Goal: Task Accomplishment & Management: Manage account settings

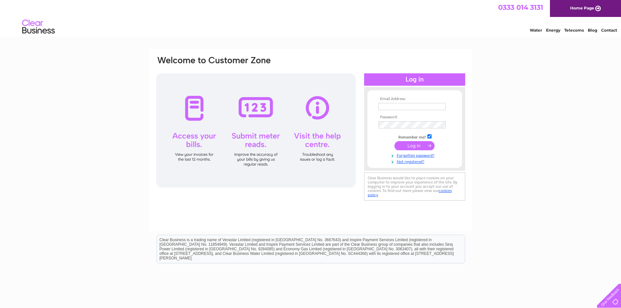
click at [407, 107] on input "text" at bounding box center [411, 106] width 67 height 7
click at [394, 108] on input "text" at bounding box center [412, 107] width 68 height 8
type input "[PERSON_NAME][EMAIL_ADDRESS][DOMAIN_NAME]"
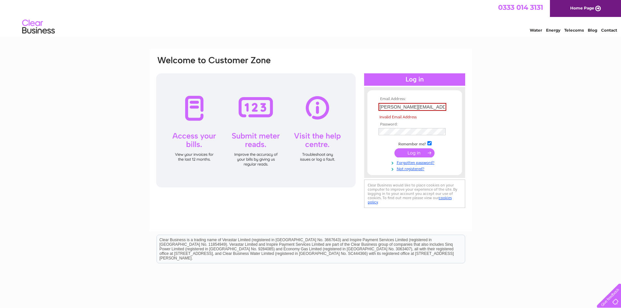
click at [411, 151] on input "submit" at bounding box center [414, 152] width 40 height 9
drag, startPoint x: 443, startPoint y: 106, endPoint x: 410, endPoint y: 137, distance: 45.4
click at [358, 112] on div "Email Address: [PERSON_NAME][EMAIL_ADDRESS][DOMAIN_NAME] Invalid Email Address …" at bounding box center [310, 132] width 310 height 154
paste input "[PERSON_NAME][EMAIL_ADDRESS][DOMAIN_NAME]"
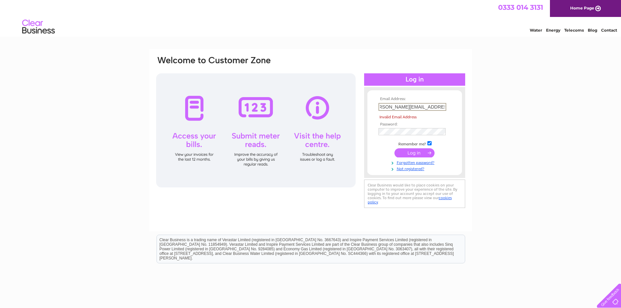
type input "[PERSON_NAME][EMAIL_ADDRESS][DOMAIN_NAME]"
click at [410, 153] on input "submit" at bounding box center [414, 152] width 40 height 9
click at [449, 162] on link "Forgotten password?" at bounding box center [415, 162] width 74 height 6
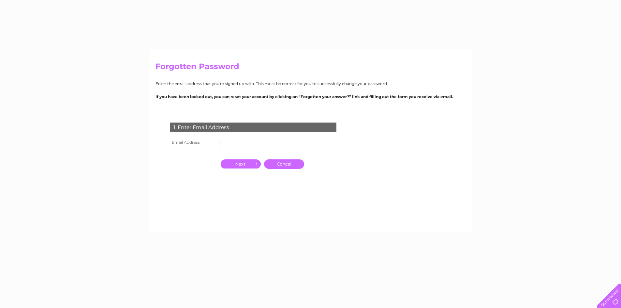
click at [546, 170] on div "Forgotten Password Enter the email address that you're signed up with. This mus…" at bounding box center [310, 196] width 621 height 294
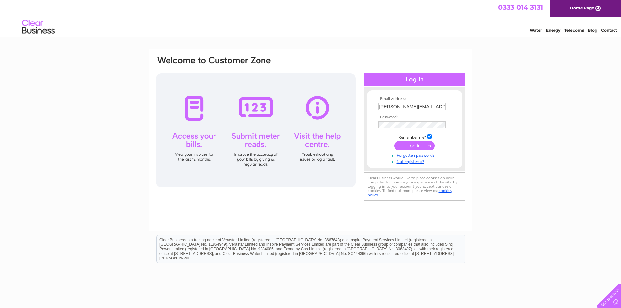
click at [469, 115] on div "Email Address: [PERSON_NAME][EMAIL_ADDRESS][DOMAIN_NAME] Password: Forgotten pa…" at bounding box center [310, 140] width 323 height 183
drag, startPoint x: 379, startPoint y: 106, endPoint x: 572, endPoint y: 139, distance: 196.4
click at [563, 136] on div "Email Address: [PERSON_NAME][EMAIL_ADDRESS][DOMAIN_NAME] Password:" at bounding box center [310, 196] width 621 height 294
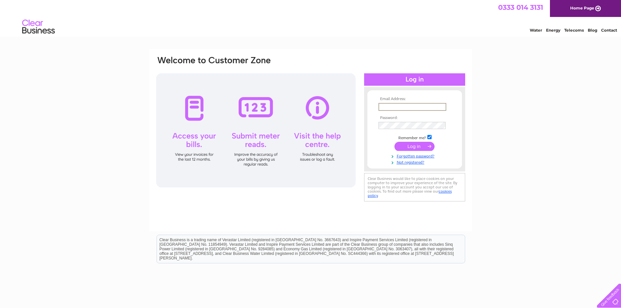
paste input "[PERSON_NAME][EMAIL_ADDRESS][DOMAIN_NAME]"
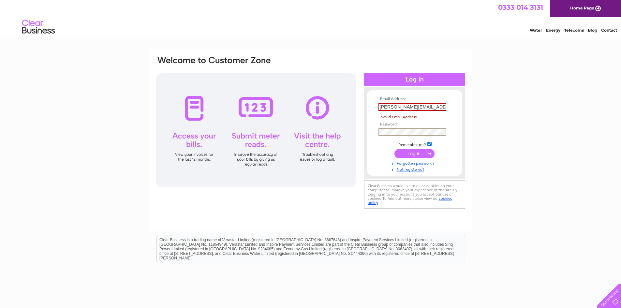
click at [383, 124] on tbody "Email Address: michael@willowscoffeeshop.co.uk Invalid Email Address Password: …" at bounding box center [415, 134] width 76 height 75
click at [409, 153] on input "submit" at bounding box center [414, 153] width 40 height 9
click at [409, 153] on input "submit" at bounding box center [414, 152] width 40 height 9
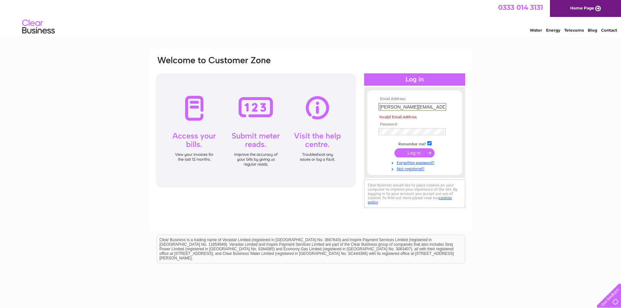
click at [409, 153] on input "submit" at bounding box center [414, 152] width 40 height 9
drag, startPoint x: 445, startPoint y: 108, endPoint x: 341, endPoint y: 125, distance: 106.0
click at [318, 110] on div "Email Address: [PERSON_NAME][EMAIL_ADDRESS][DOMAIN_NAME] Invalid Email Address …" at bounding box center [310, 132] width 310 height 154
type input "grant@fraseraccountants.com"
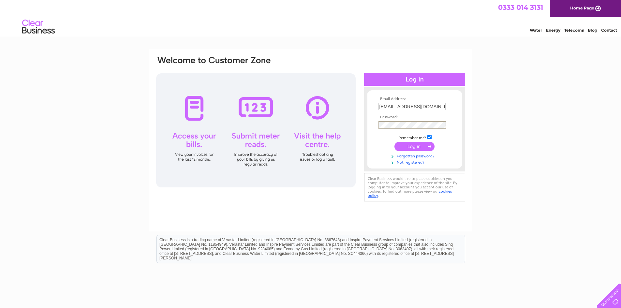
click at [379, 131] on tbody "Email Address: grant@fraseraccountants.com Password: Remember me?" at bounding box center [415, 131] width 76 height 68
click at [394, 142] on input "submit" at bounding box center [414, 146] width 40 height 9
